Goal: Transaction & Acquisition: Purchase product/service

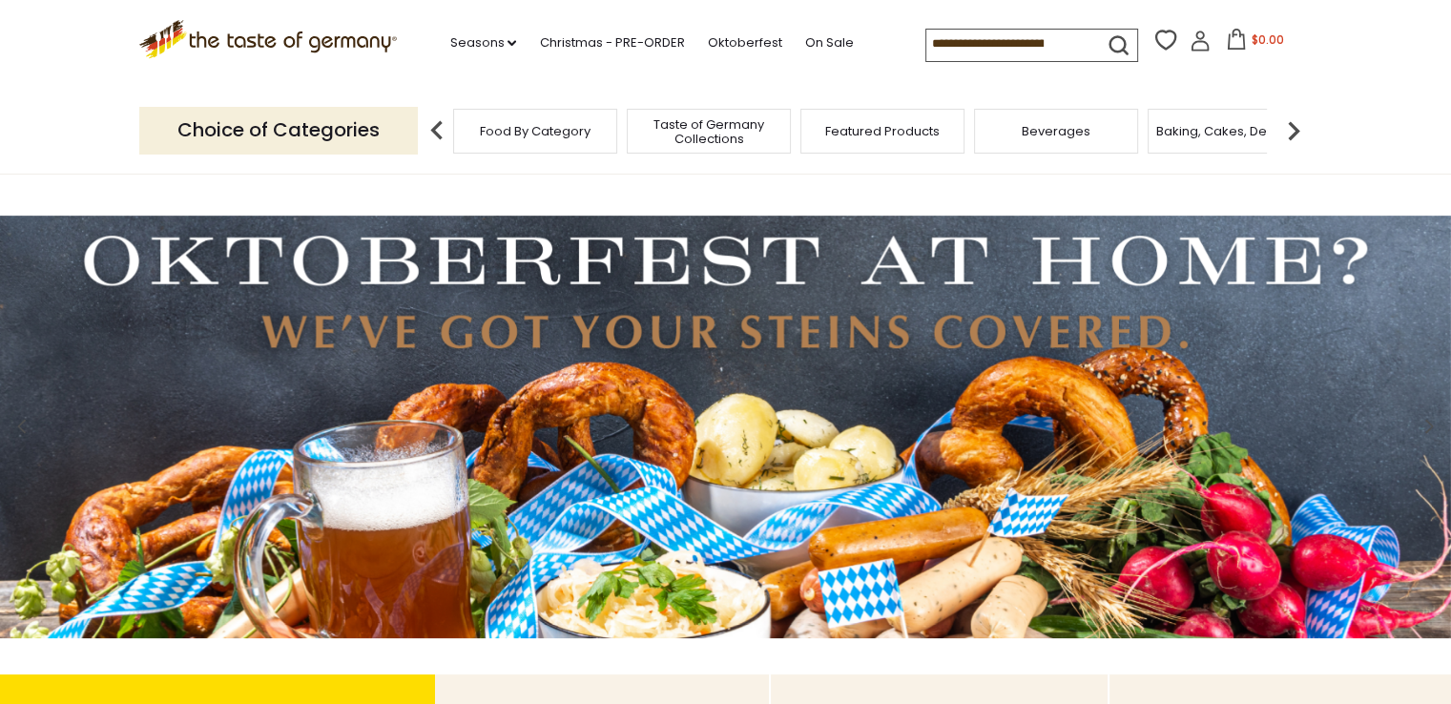
click at [436, 131] on img at bounding box center [437, 131] width 38 height 38
click at [432, 130] on img at bounding box center [437, 131] width 38 height 38
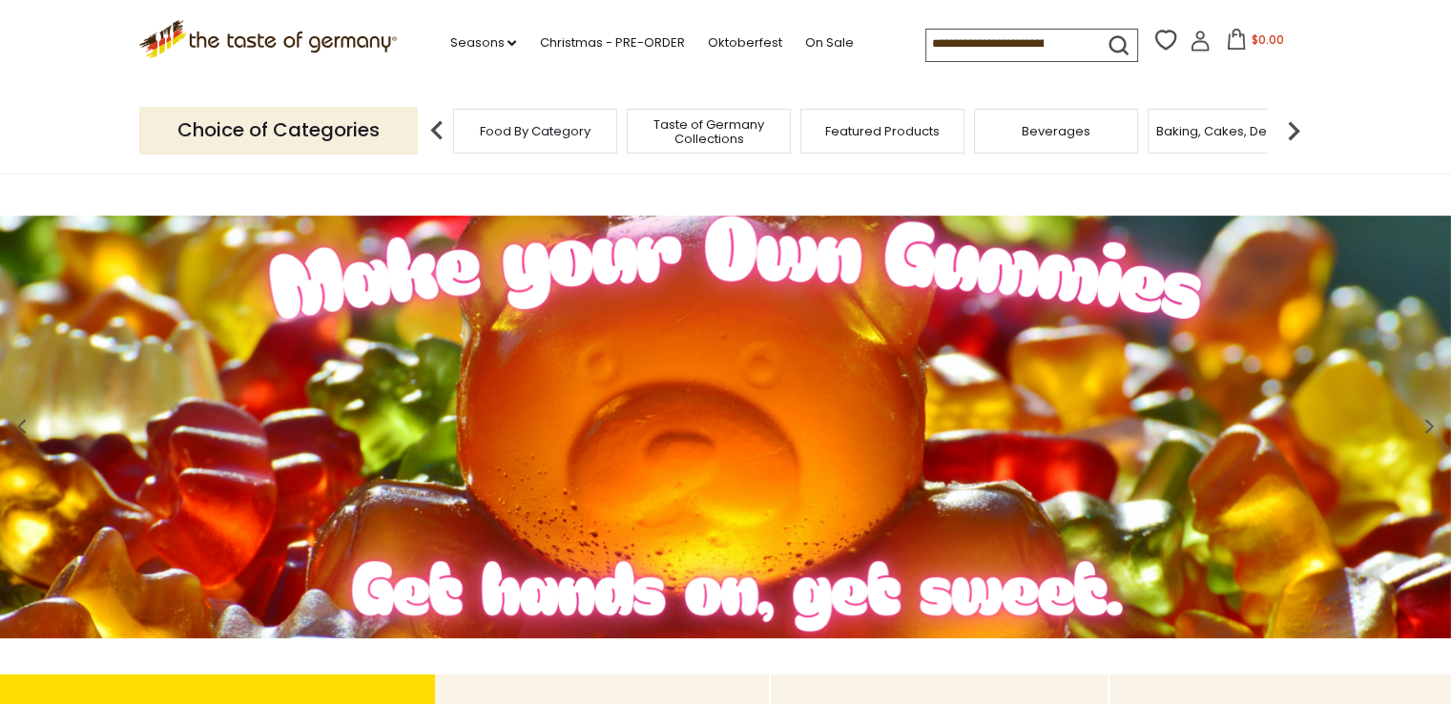
click at [500, 127] on span "Food By Category" at bounding box center [535, 131] width 111 height 14
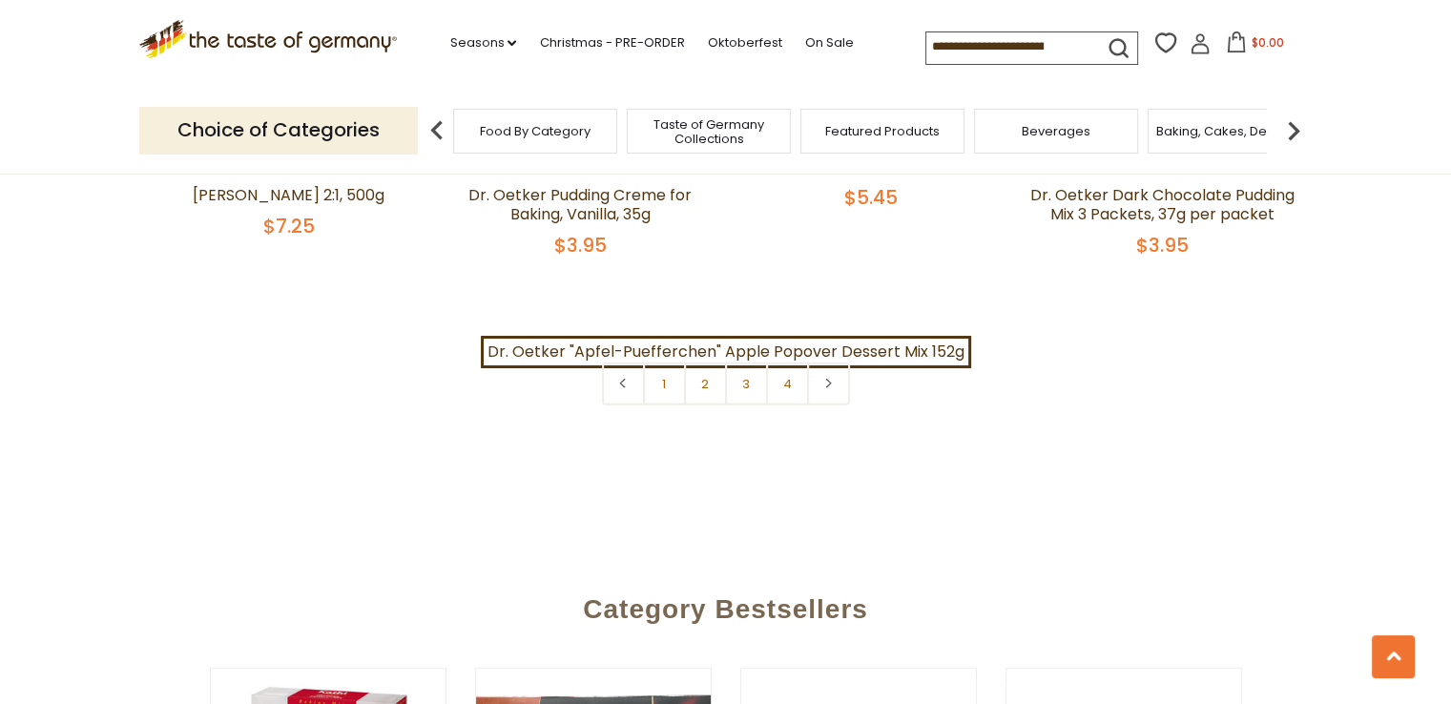
scroll to position [4351, 0]
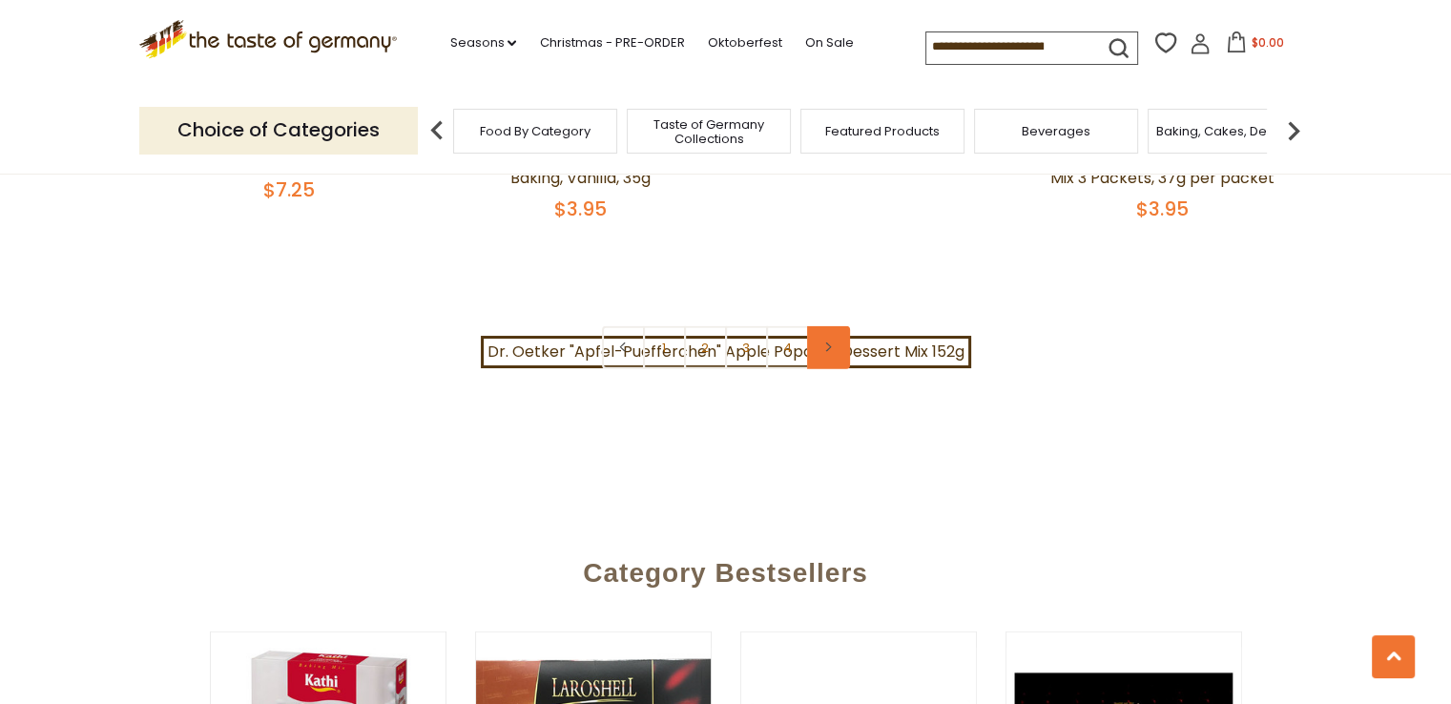
click at [824, 334] on link at bounding box center [828, 347] width 43 height 43
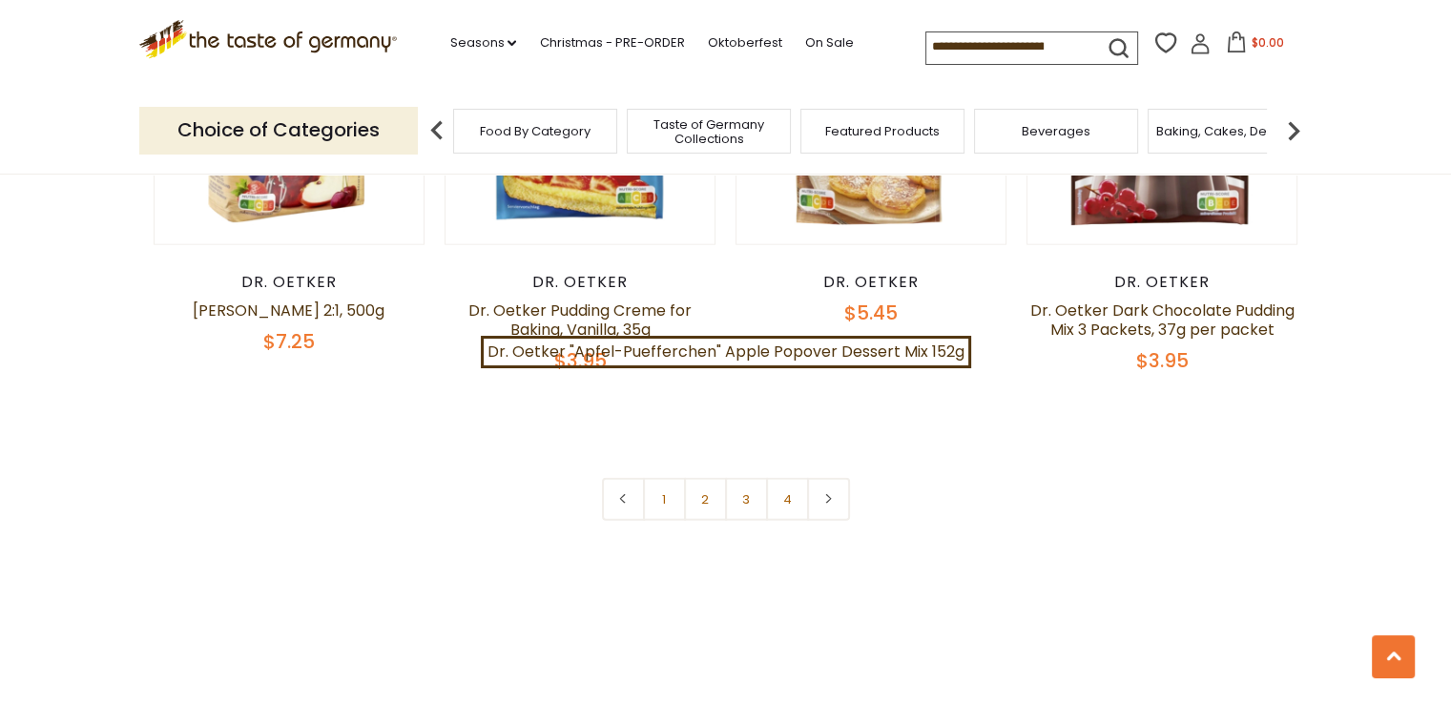
scroll to position [4199, 0]
click at [661, 482] on link "1" at bounding box center [664, 500] width 43 height 43
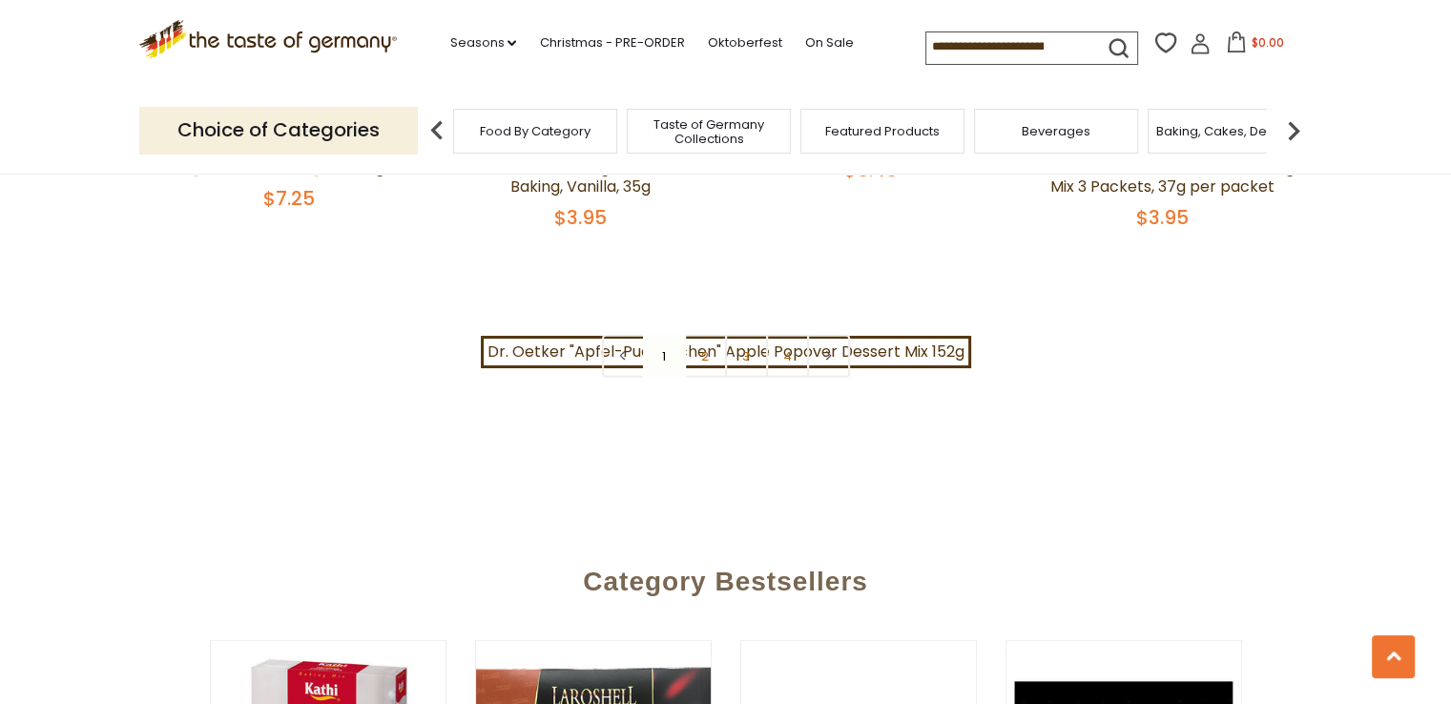
scroll to position [4382, 0]
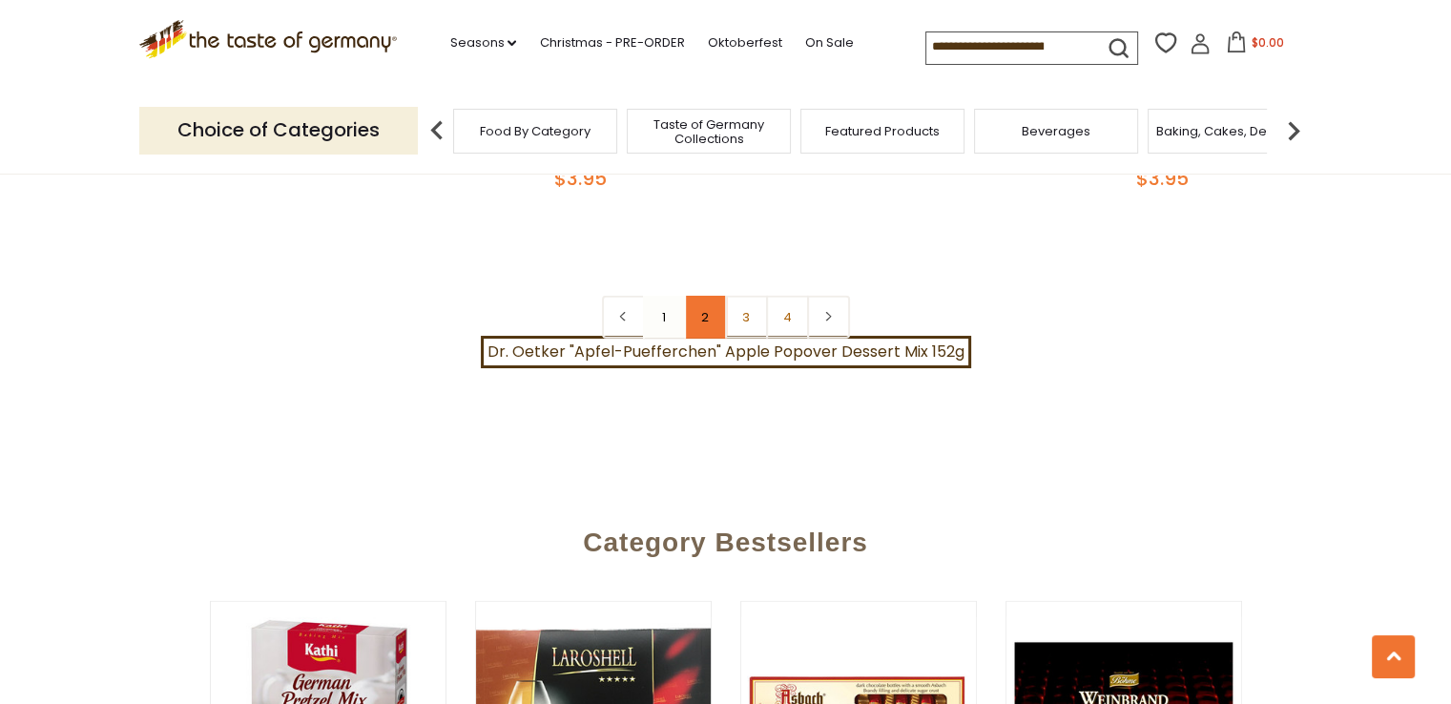
click at [699, 297] on link "2" at bounding box center [705, 317] width 43 height 43
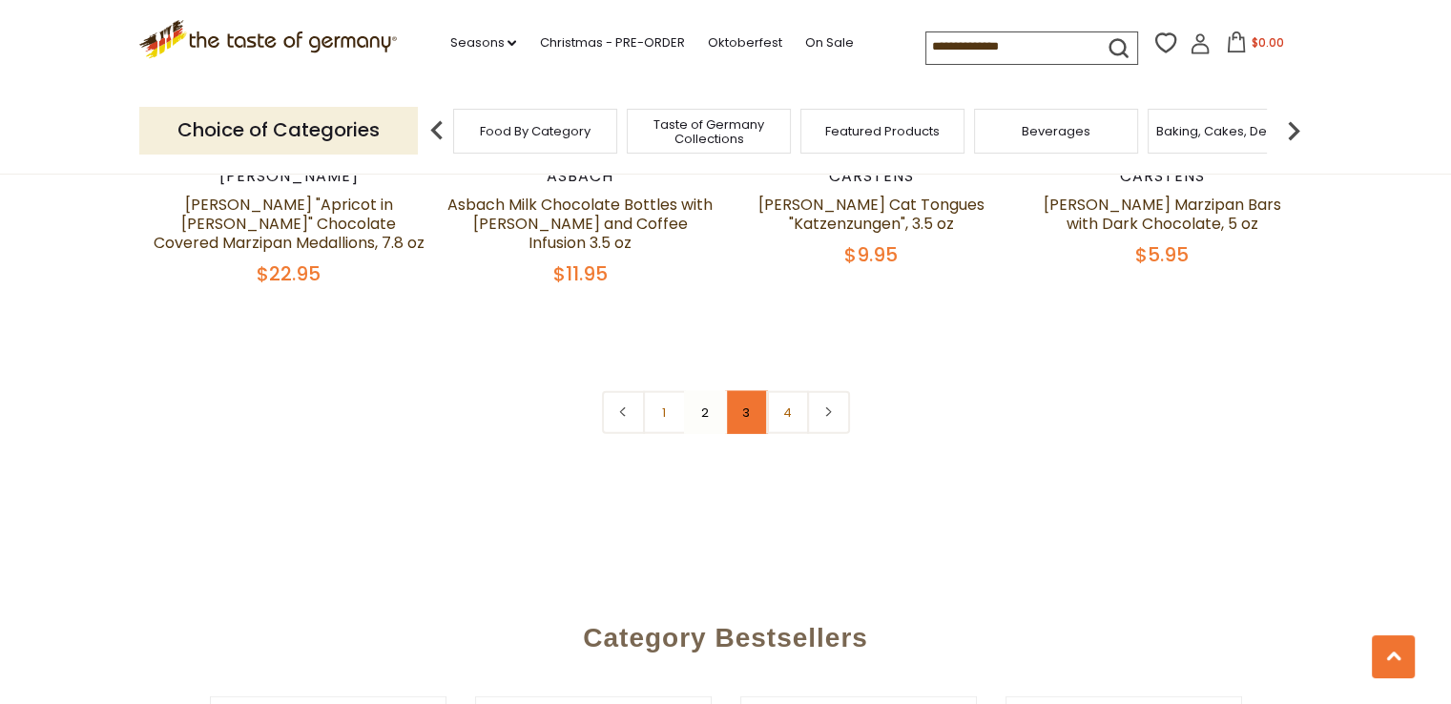
click at [748, 391] on link "3" at bounding box center [746, 412] width 43 height 43
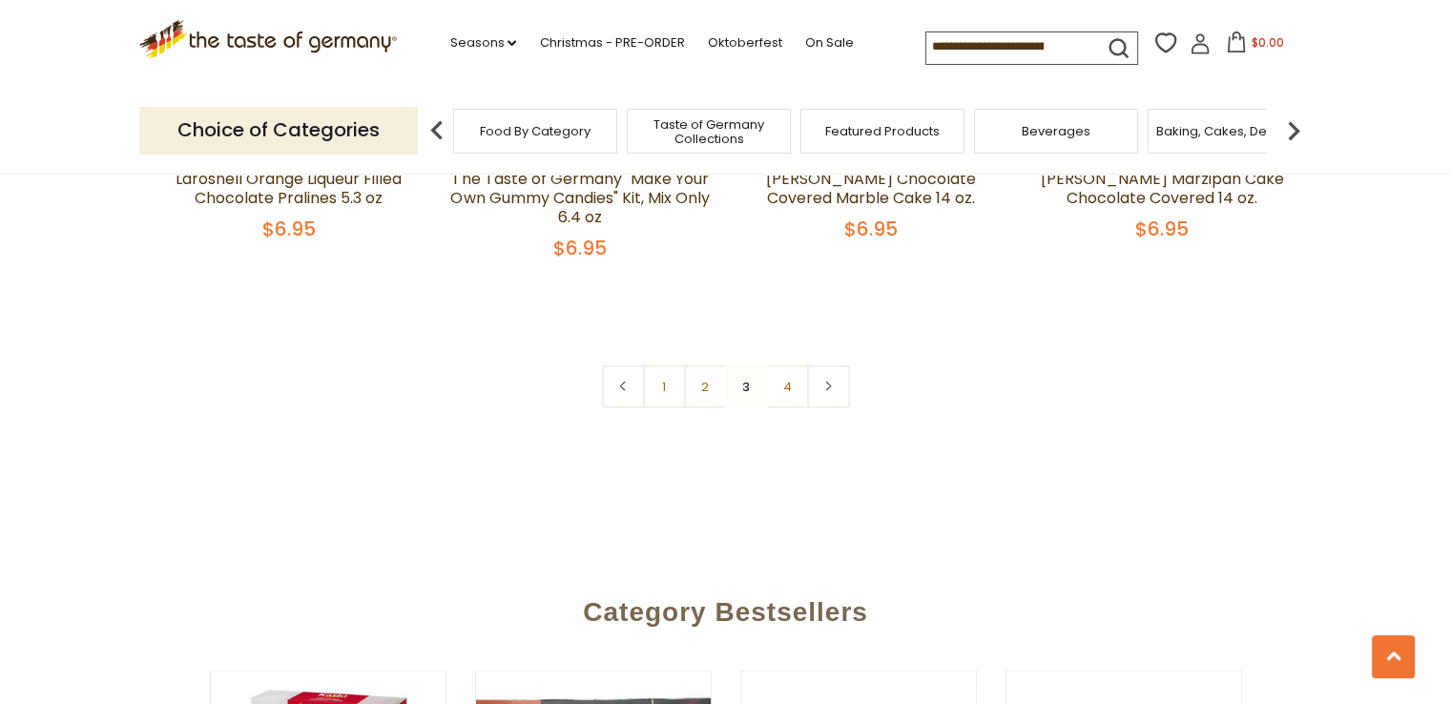
scroll to position [4306, 0]
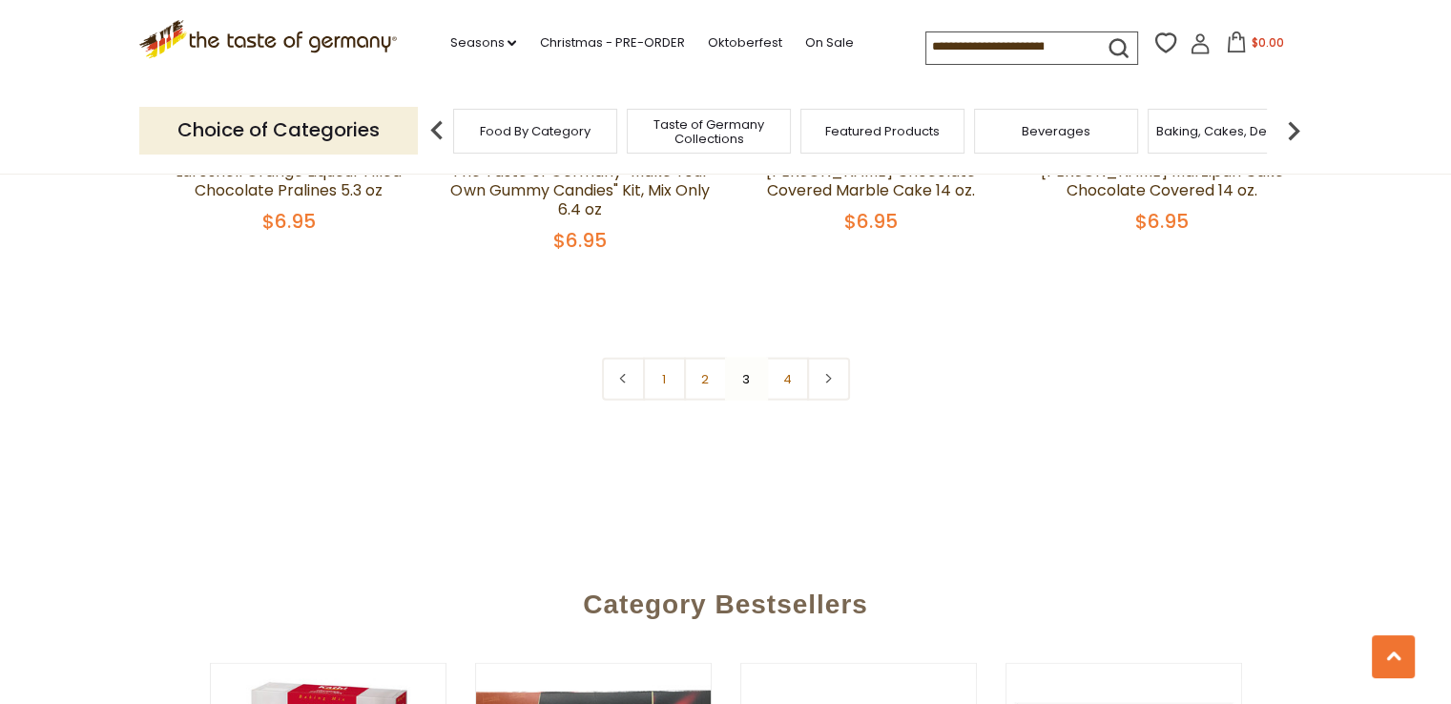
click at [793, 365] on link "4" at bounding box center [787, 379] width 43 height 43
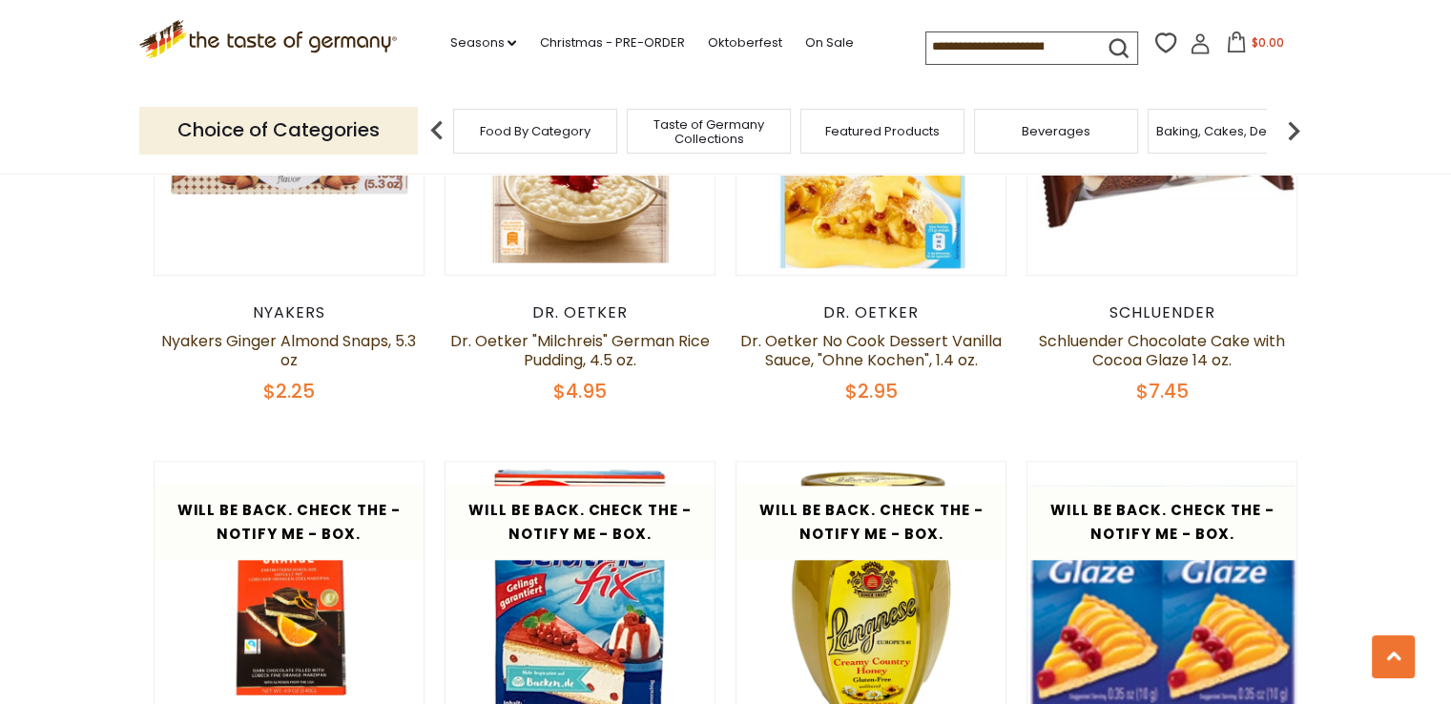
scroll to position [1786, 0]
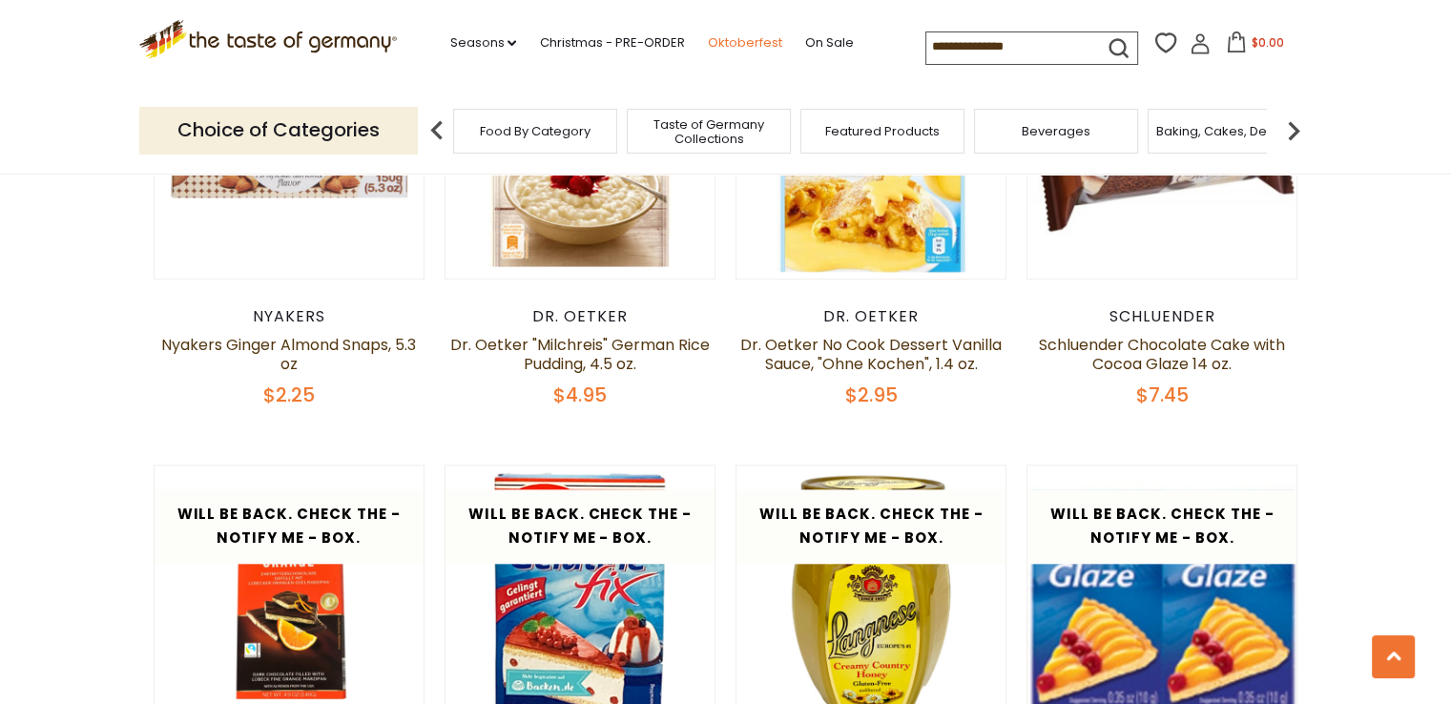
click at [734, 43] on link "Oktoberfest" at bounding box center [744, 42] width 74 height 21
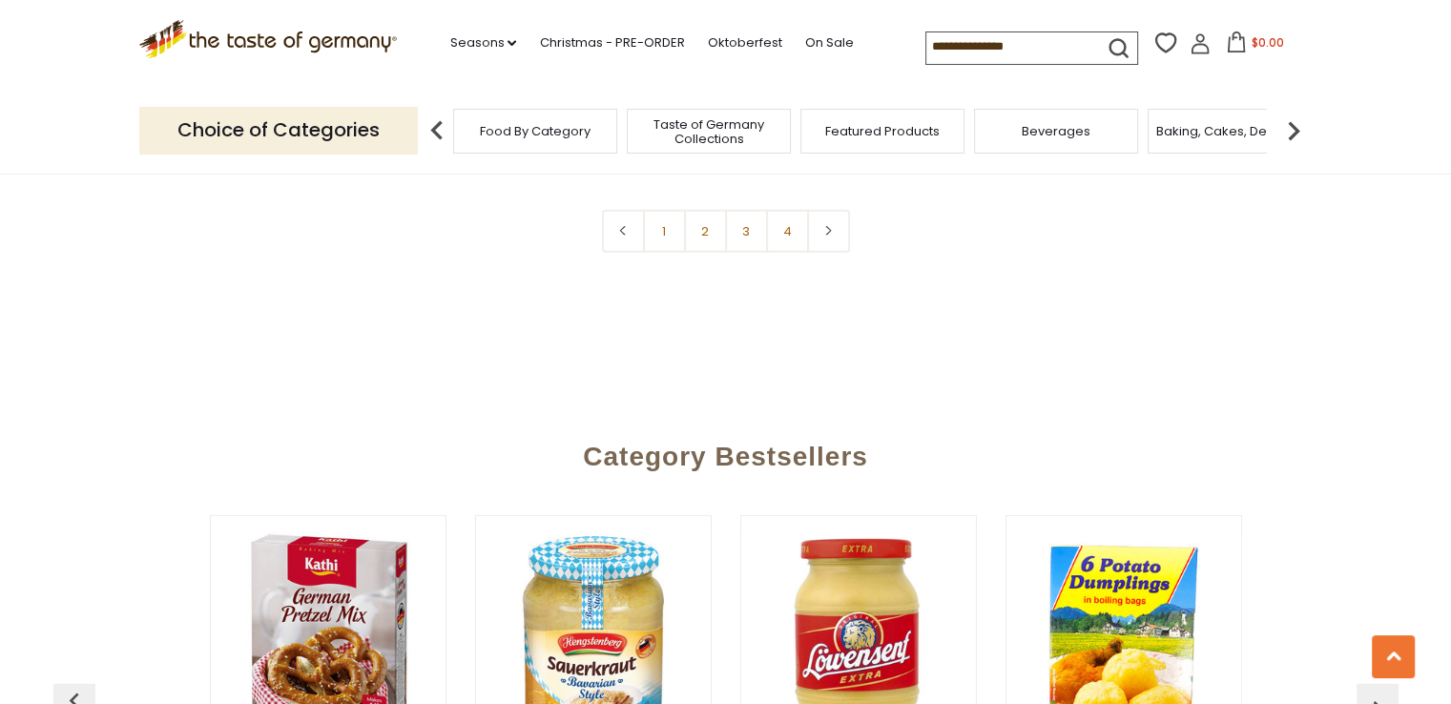
scroll to position [4848, 0]
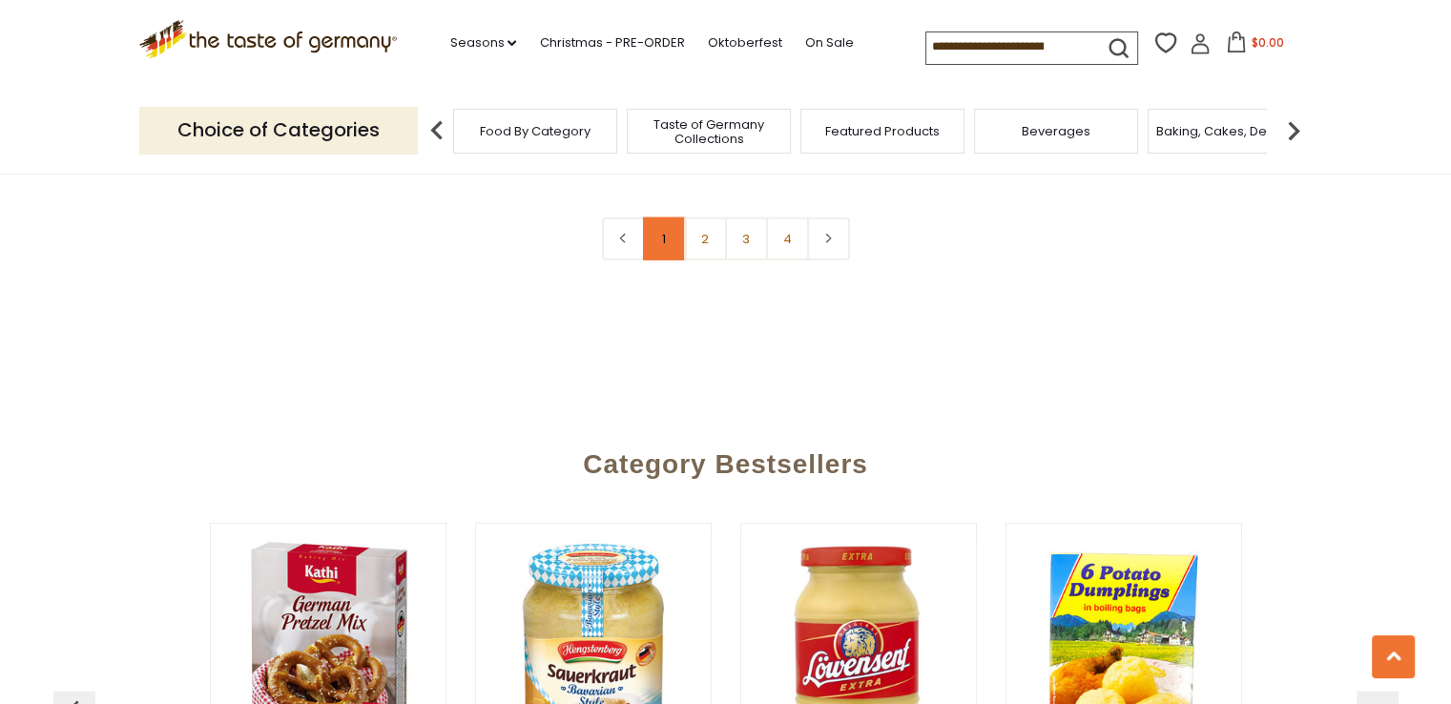
click at [662, 218] on link "1" at bounding box center [664, 239] width 43 height 43
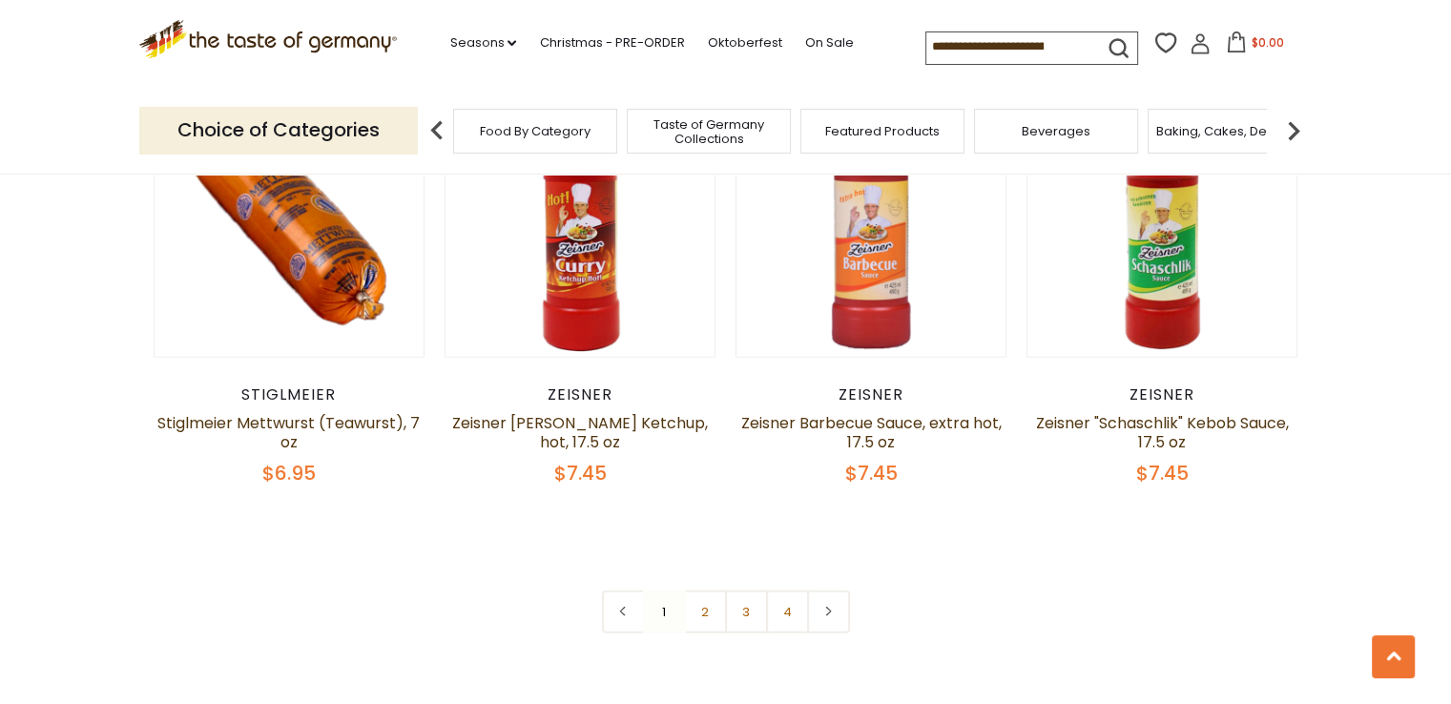
scroll to position [4477, 0]
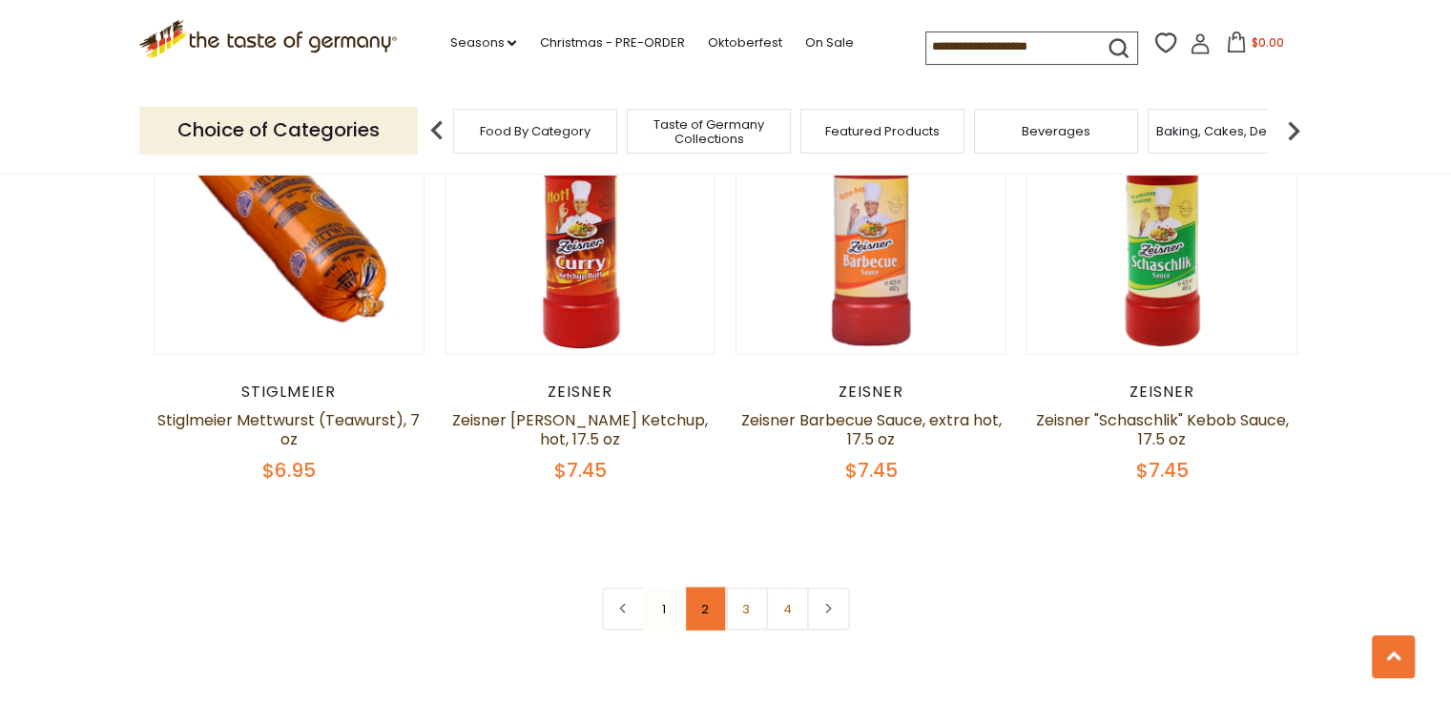
click at [702, 588] on link "2" at bounding box center [705, 609] width 43 height 43
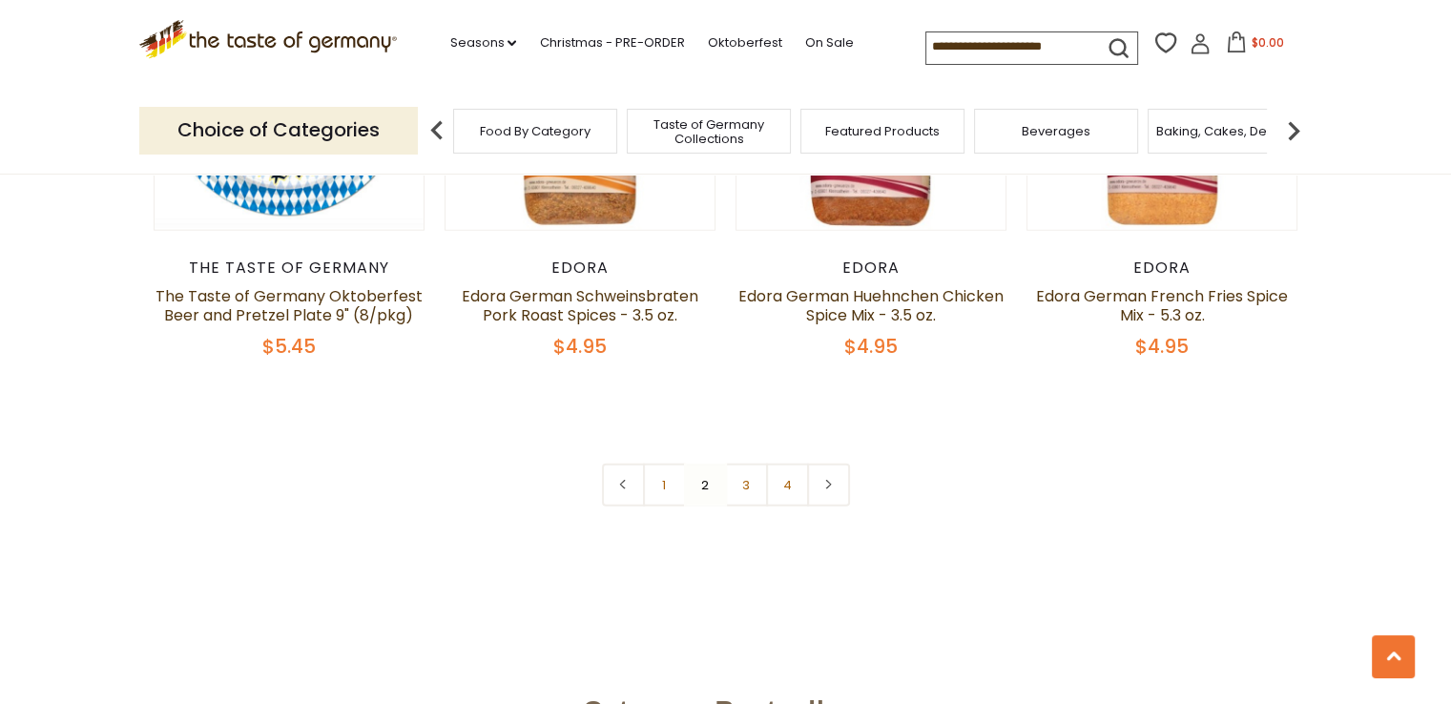
scroll to position [4706, 0]
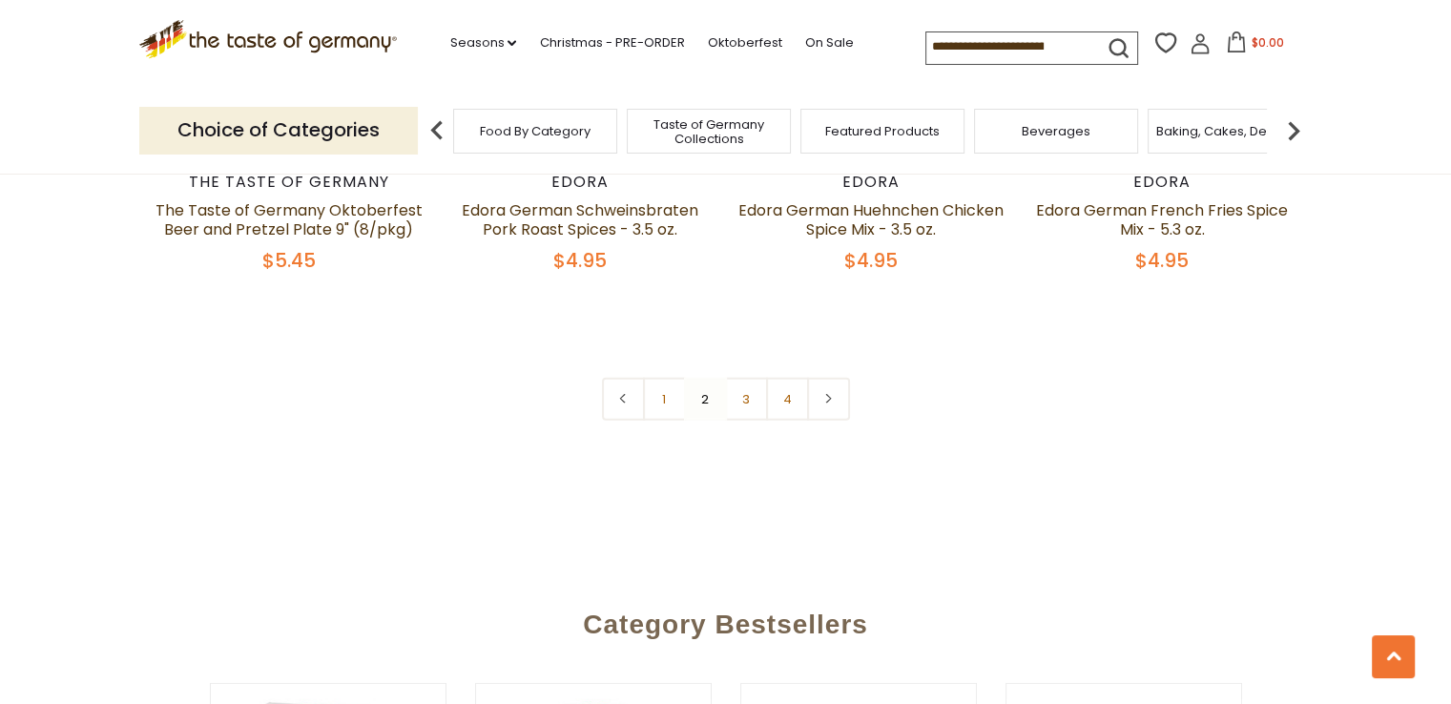
click at [746, 378] on link "3" at bounding box center [746, 399] width 43 height 43
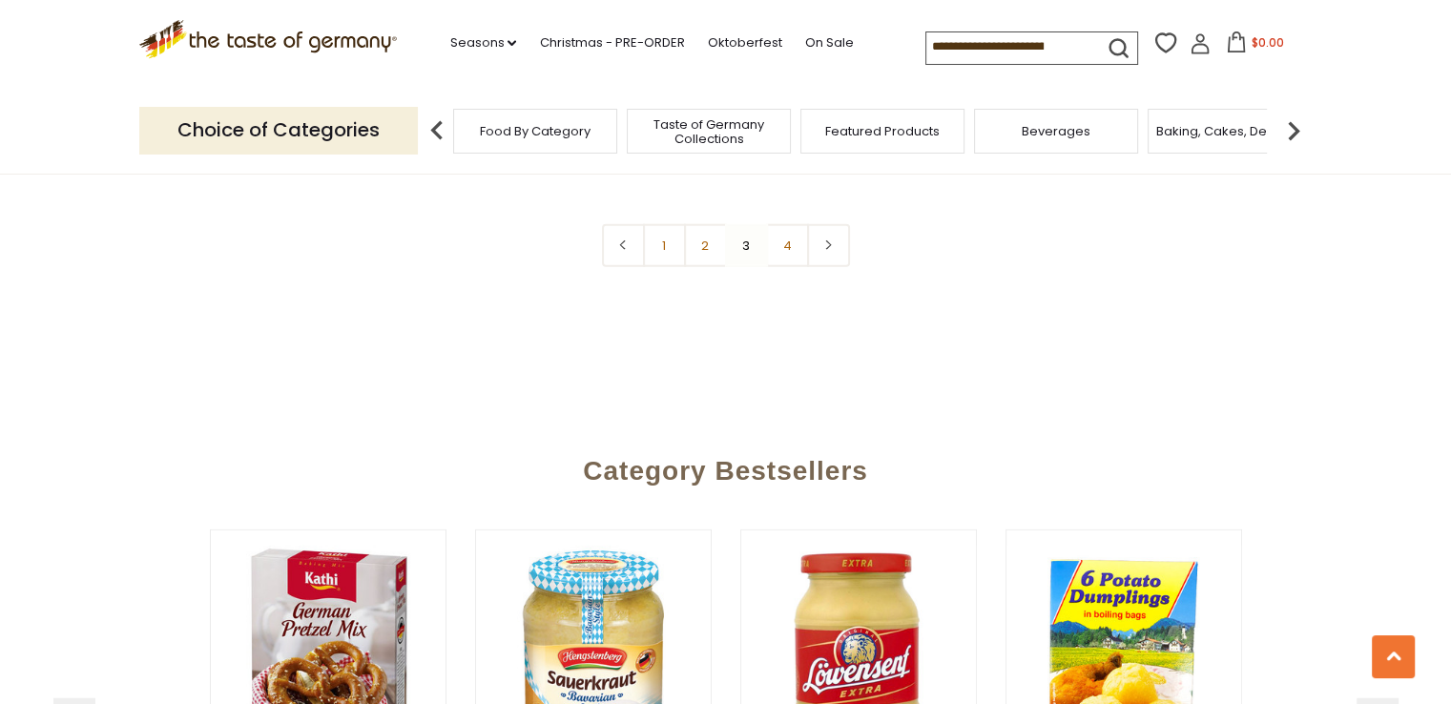
scroll to position [4745, 0]
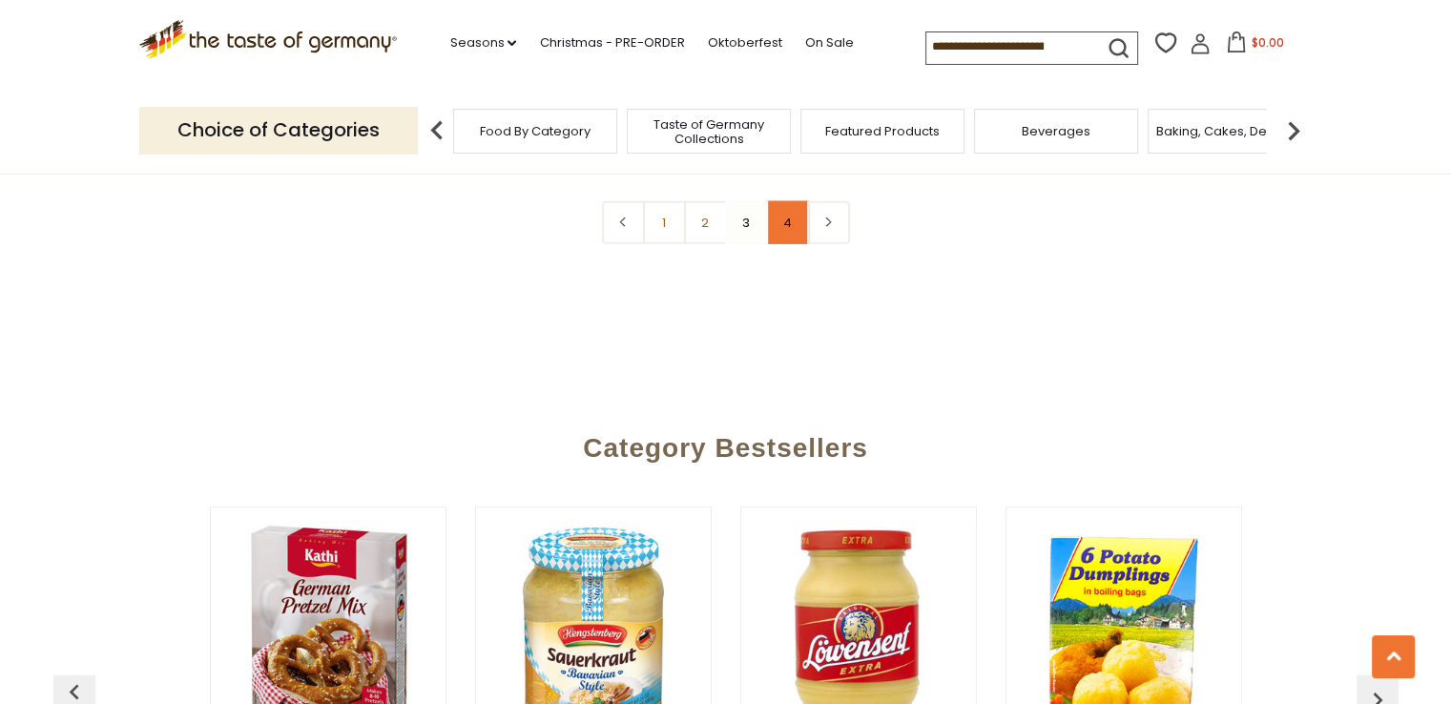
click at [782, 230] on link "4" at bounding box center [787, 222] width 43 height 43
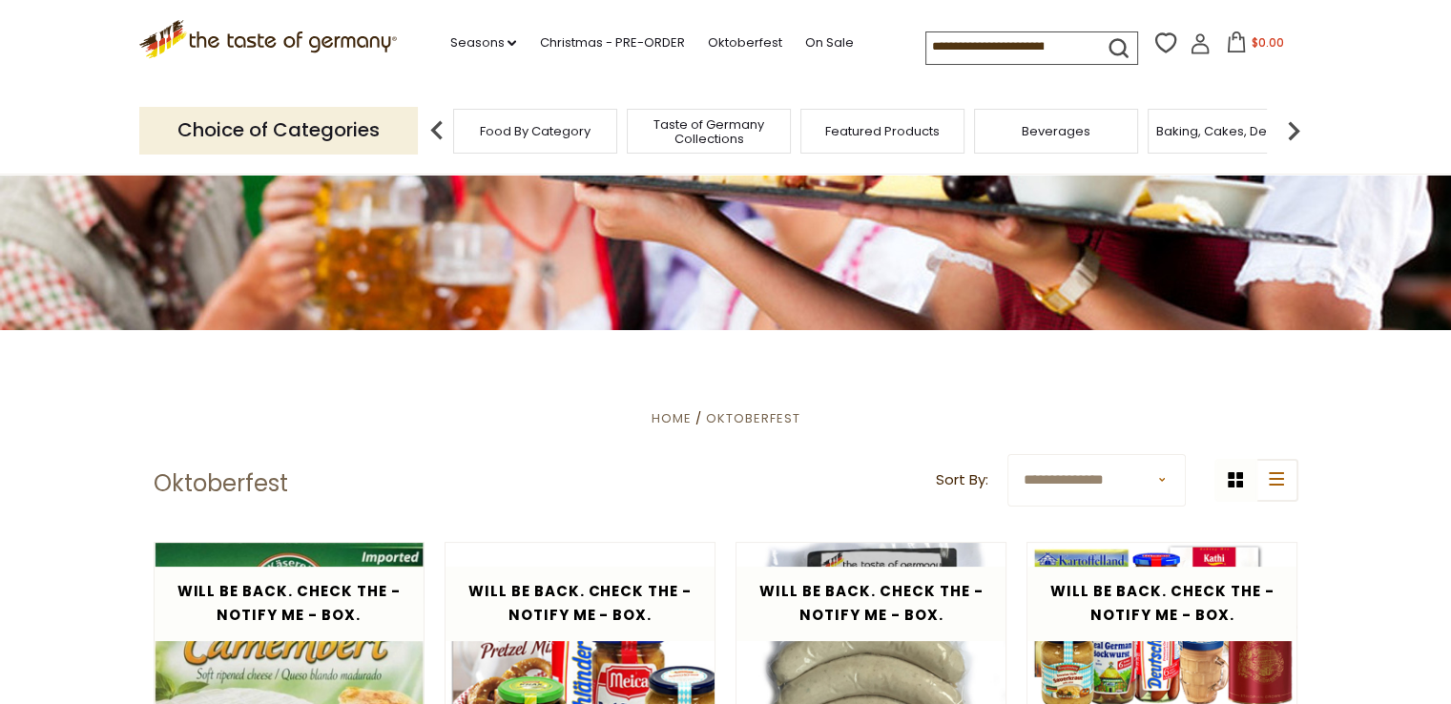
scroll to position [88, 0]
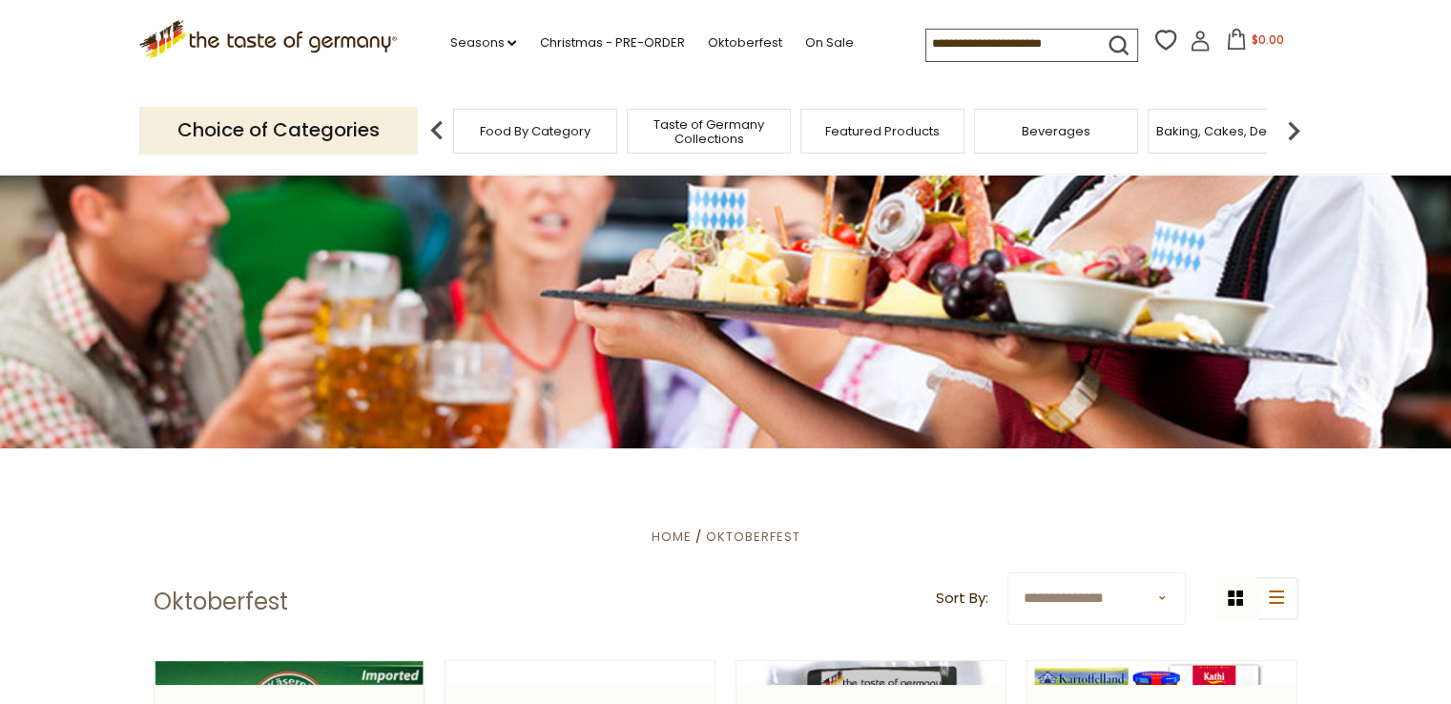
click at [511, 136] on span "Food By Category" at bounding box center [535, 131] width 111 height 14
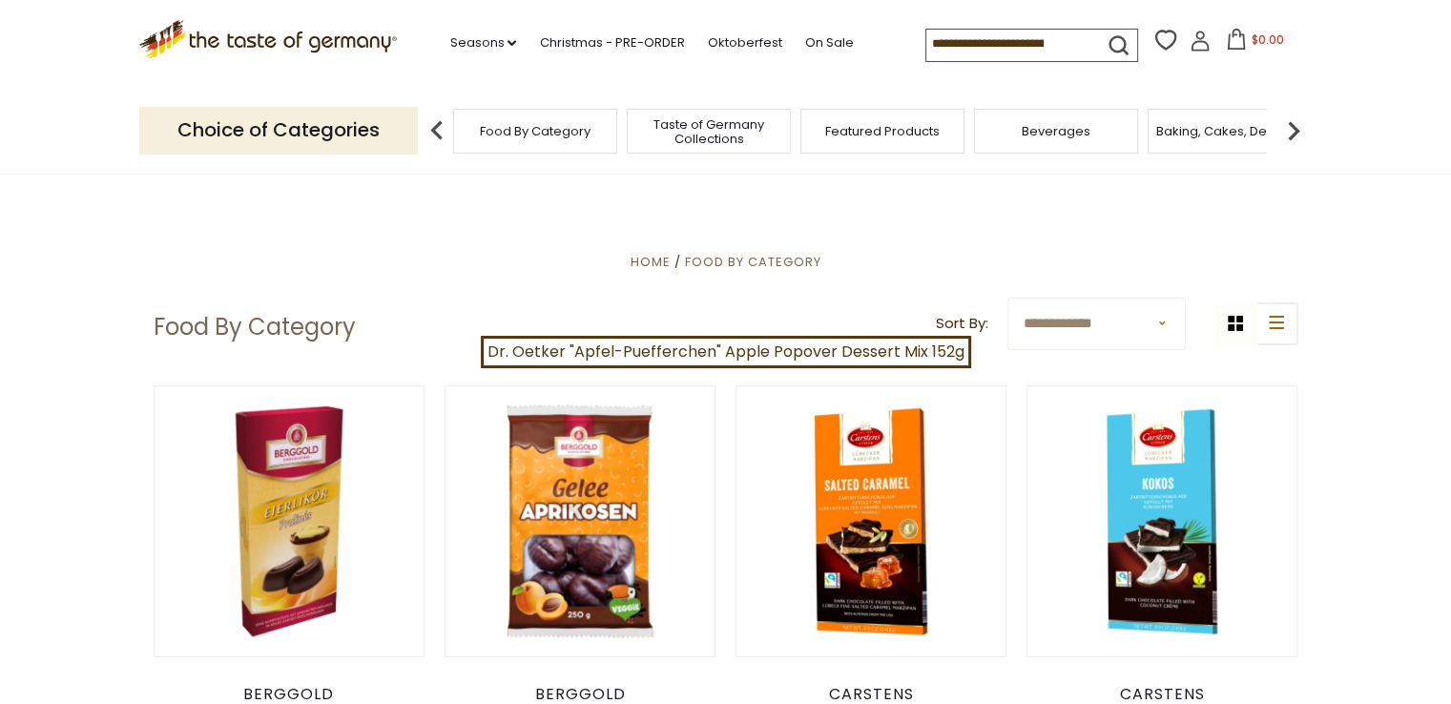
click at [1022, 32] on input at bounding box center [1007, 43] width 161 height 27
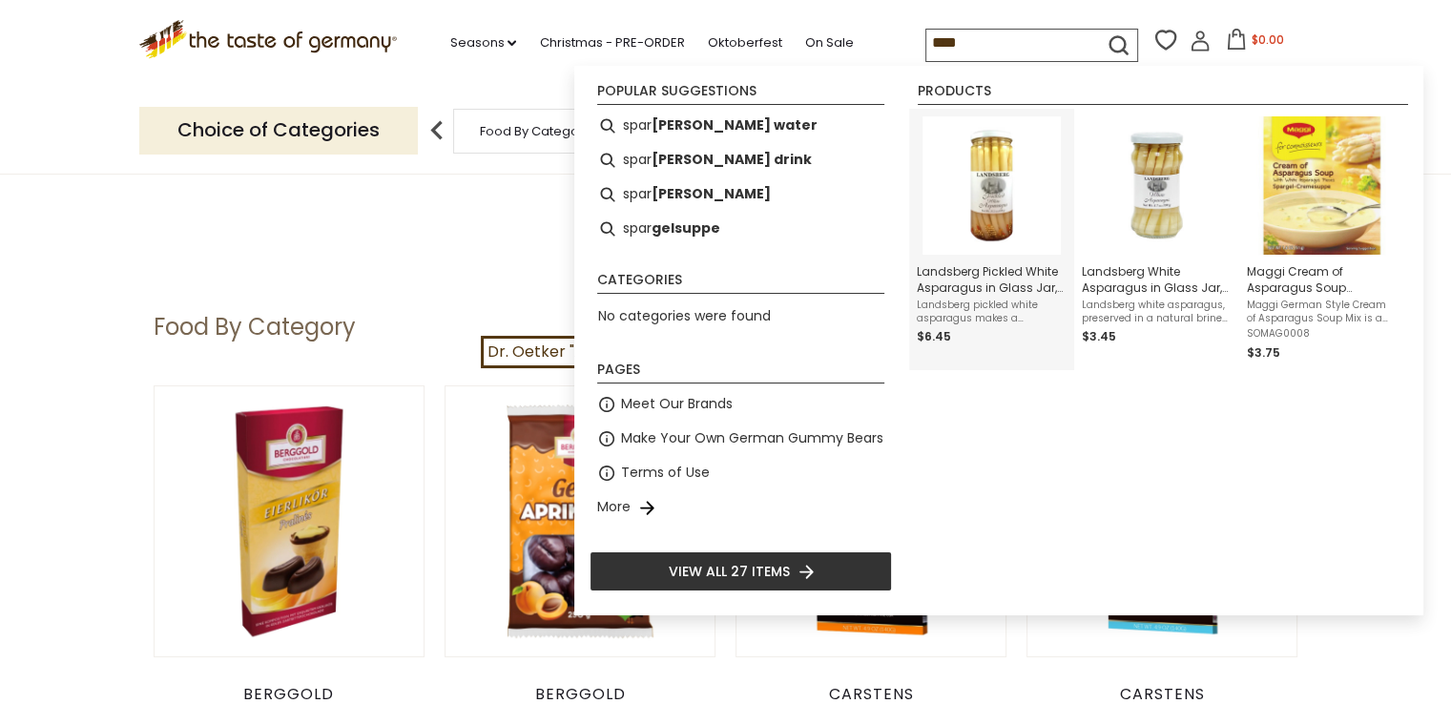
type input "****"
click at [1011, 173] on img "Landsberg Pickled White Asparagus in Glass Jar, large, 15.2 oz" at bounding box center [992, 185] width 138 height 138
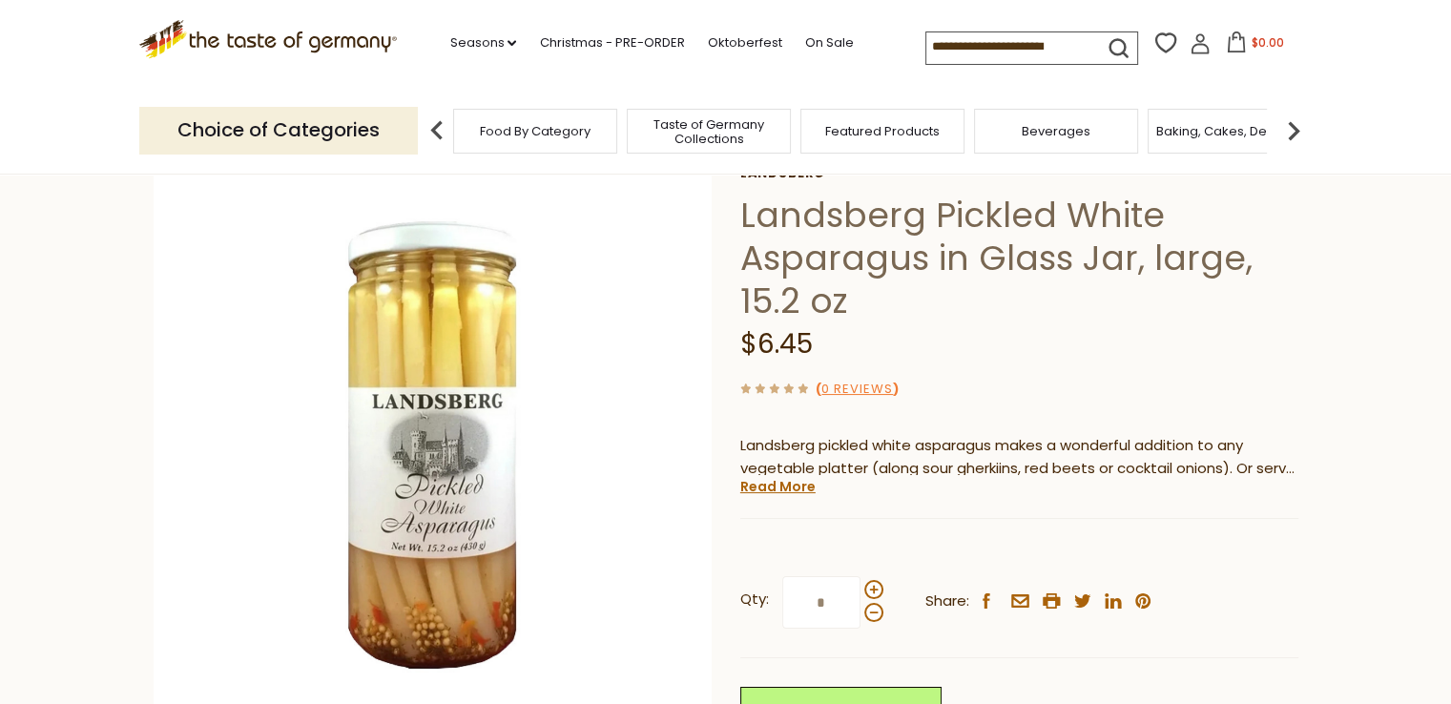
scroll to position [191, 0]
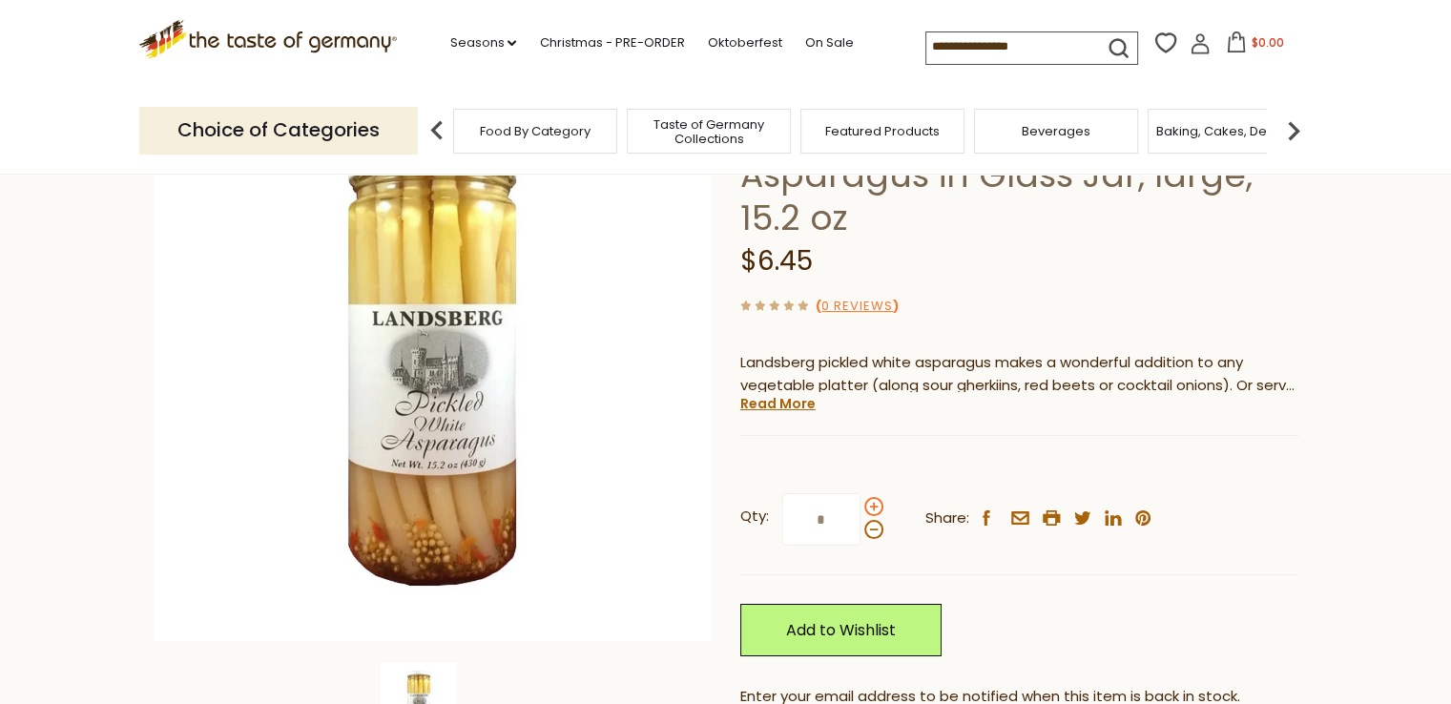
click at [870, 508] on span at bounding box center [874, 506] width 19 height 19
click at [861, 508] on input "*" at bounding box center [821, 519] width 78 height 52
click at [870, 508] on span at bounding box center [874, 506] width 19 height 19
click at [861, 508] on input "*" at bounding box center [821, 519] width 78 height 52
click at [873, 529] on span at bounding box center [874, 529] width 19 height 19
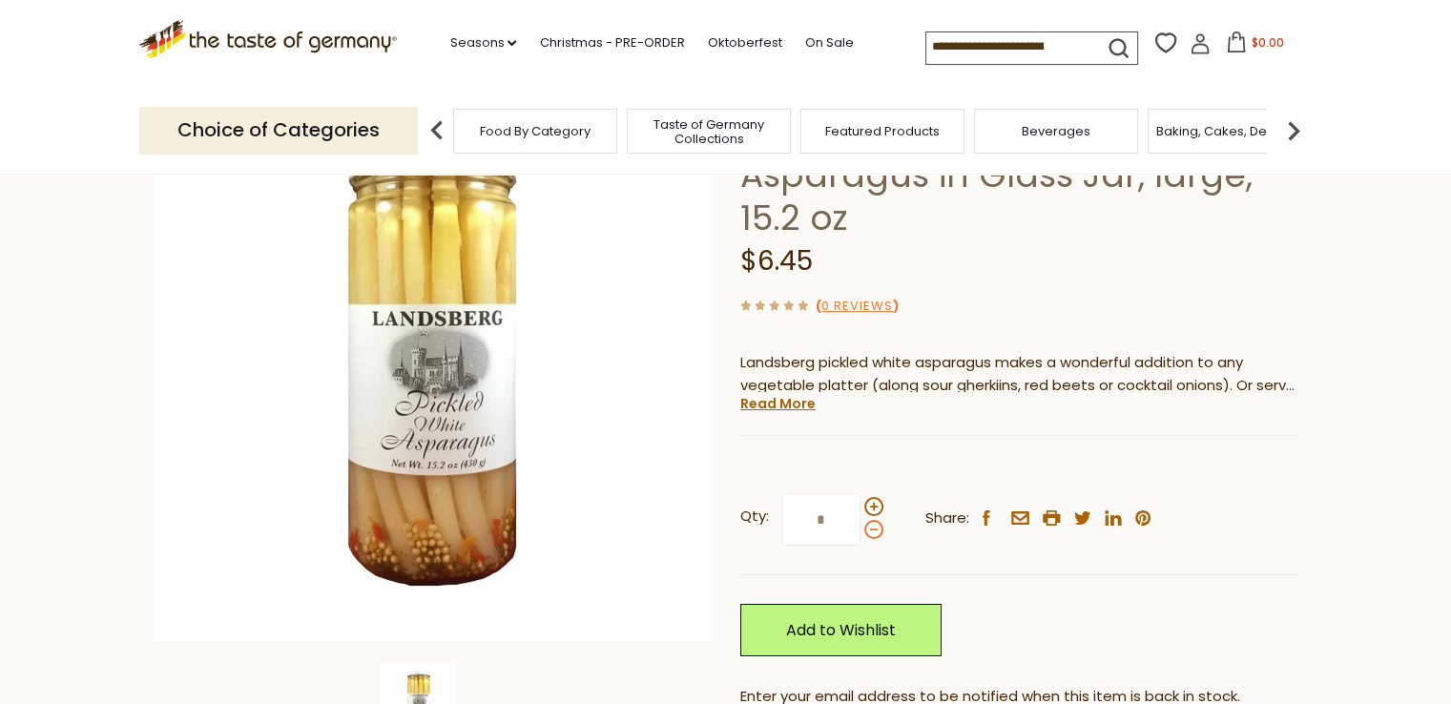
click at [861, 529] on input "*" at bounding box center [821, 519] width 78 height 52
click at [873, 529] on span at bounding box center [874, 529] width 19 height 19
click at [861, 529] on input "*" at bounding box center [821, 519] width 78 height 52
type input "*"
click at [824, 517] on input "*" at bounding box center [821, 519] width 78 height 52
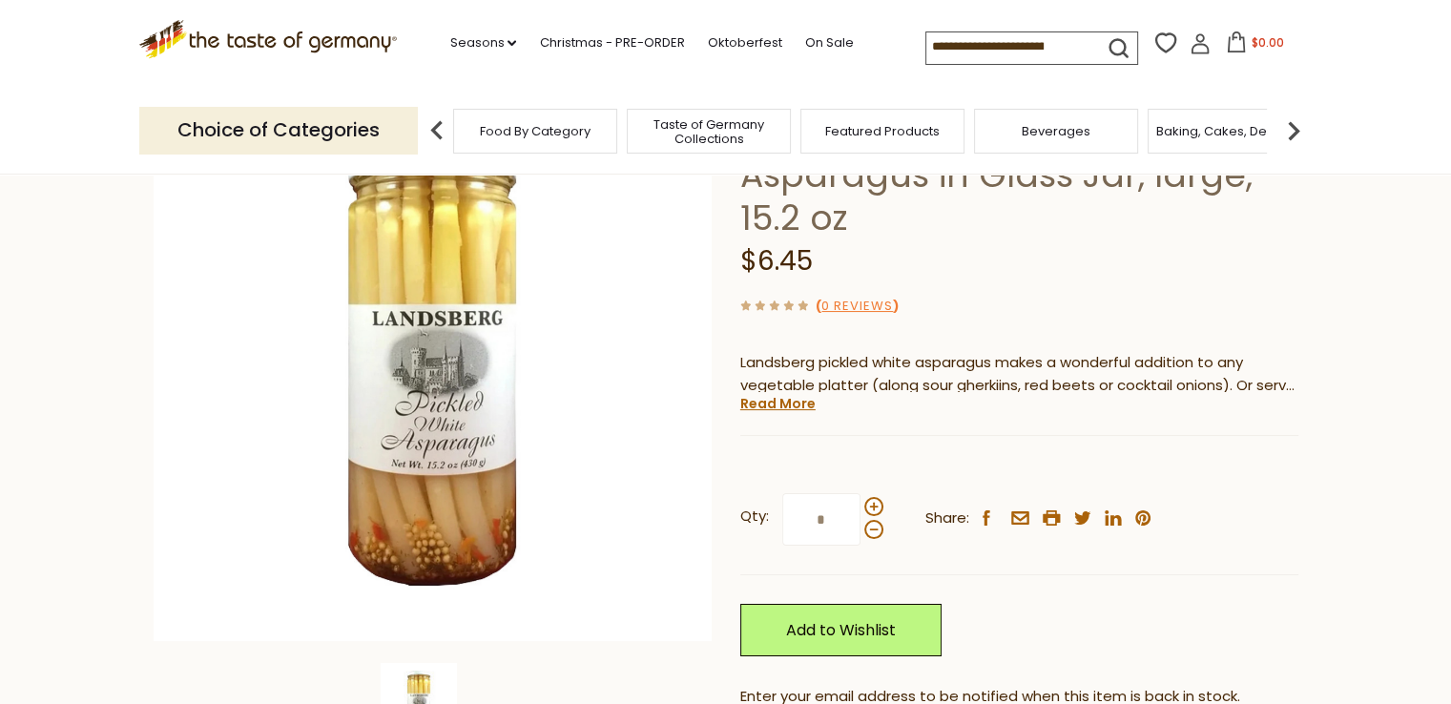
type input "*"
click at [927, 444] on div "Landsberg Landsberg Pickled White Asparagus in Glass Jar, large, 15.2 oz $6.45 …" at bounding box center [1020, 471] width 558 height 777
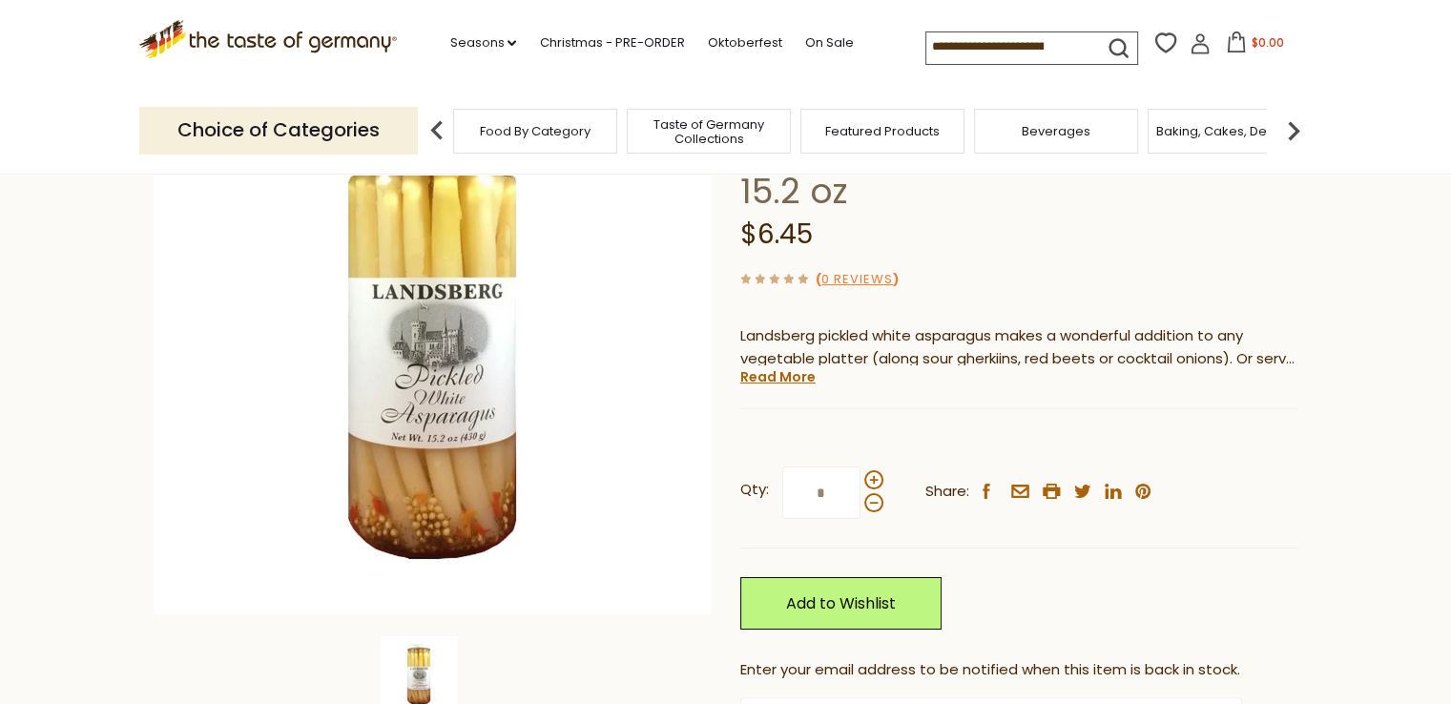
scroll to position [115, 0]
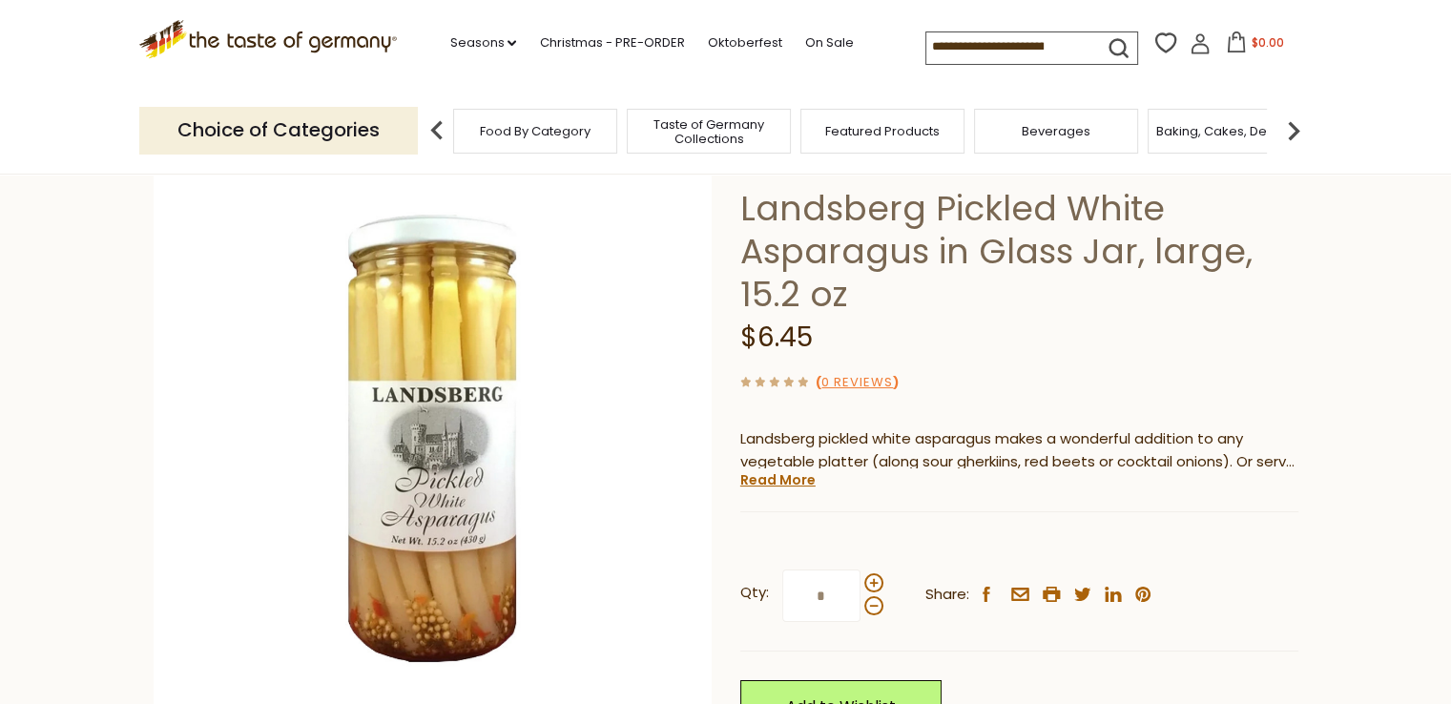
click at [828, 591] on input "*" at bounding box center [821, 596] width 78 height 52
type input "*"
click at [1363, 585] on section "Home Food By Category Pickled Vegetables Landsberg Pickled White Asparagus in G…" at bounding box center [725, 535] width 1451 height 953
